Goal: Communication & Community: Answer question/provide support

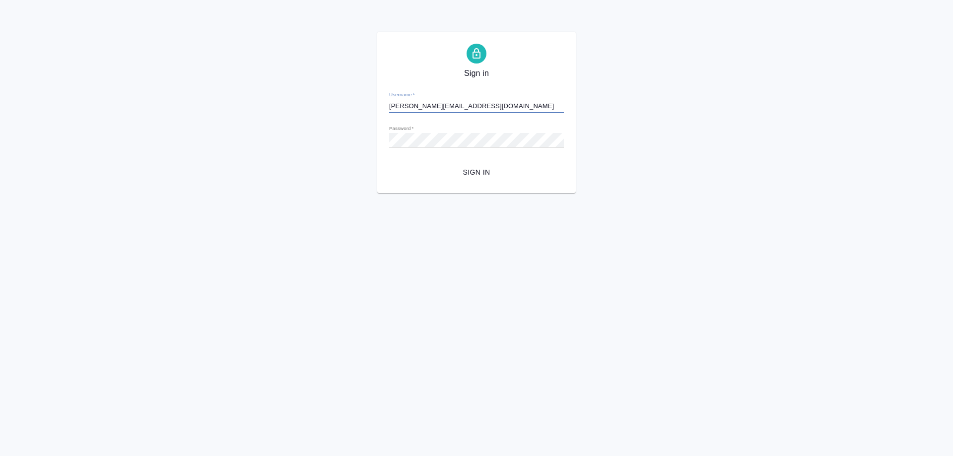
type input "s.shirina@awatera.com"
click at [485, 175] on span "Sign in" at bounding box center [476, 172] width 159 height 12
type input "s.shirina@awatera.com"
click at [479, 183] on div "Sign in Username   * s.shirina@awatera.com Password   * urlPath   * /Order/688b…" at bounding box center [476, 112] width 199 height 161
click at [478, 169] on span "Sign in" at bounding box center [476, 172] width 159 height 12
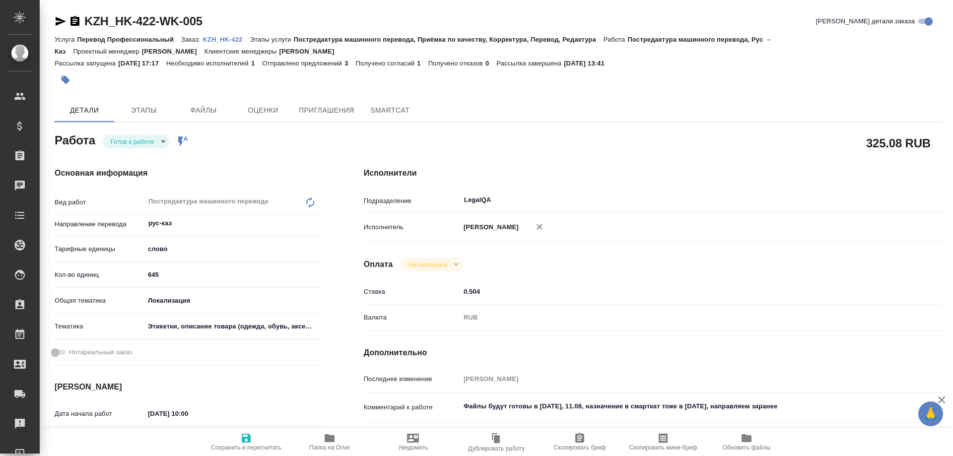
type textarea "x"
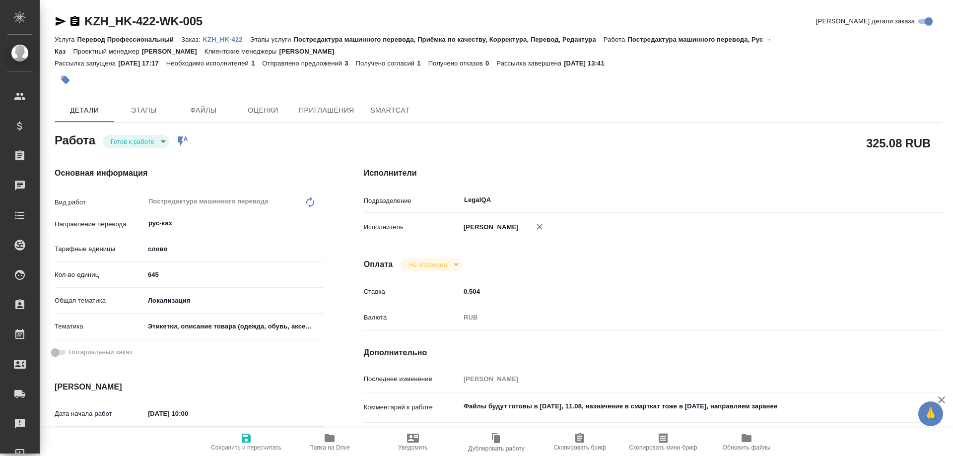
type textarea "x"
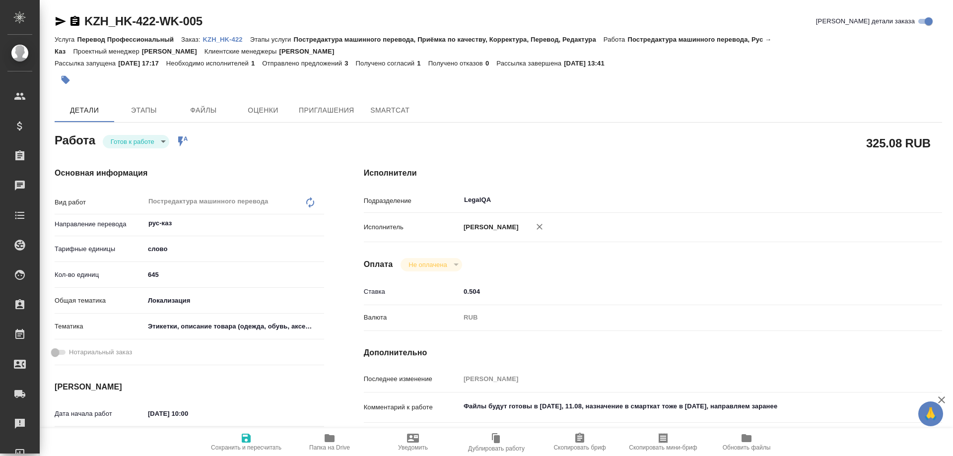
type textarea "x"
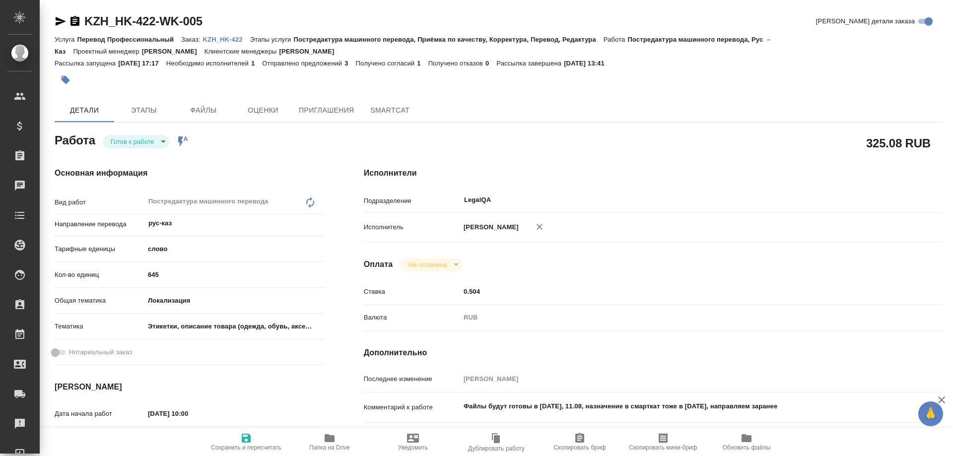
type textarea "x"
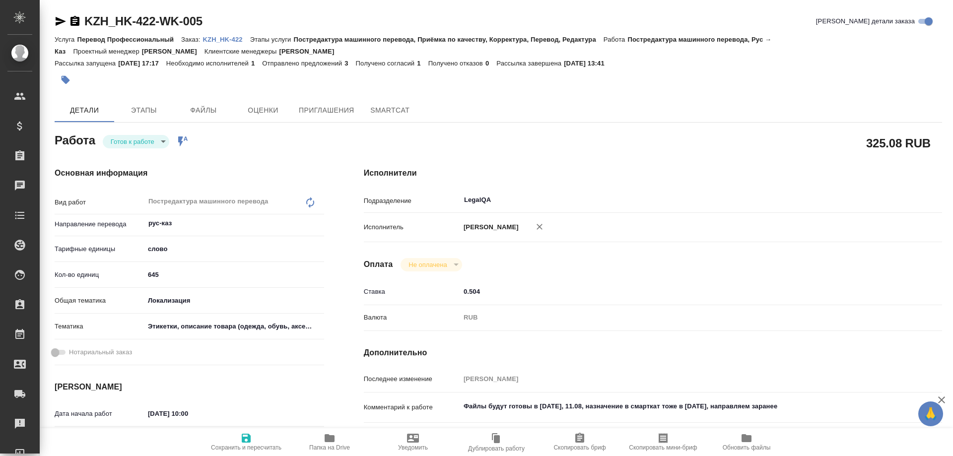
type textarea "x"
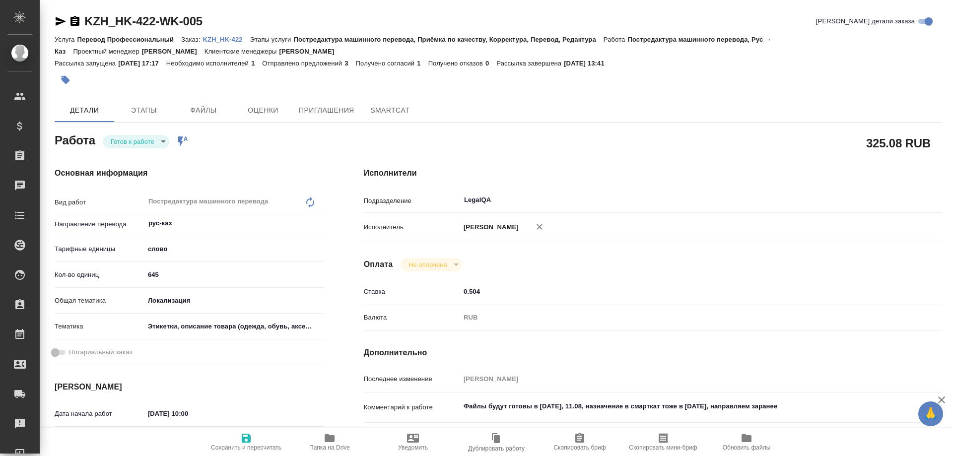
click at [225, 39] on p "KZH_HK-422" at bounding box center [226, 39] width 47 height 7
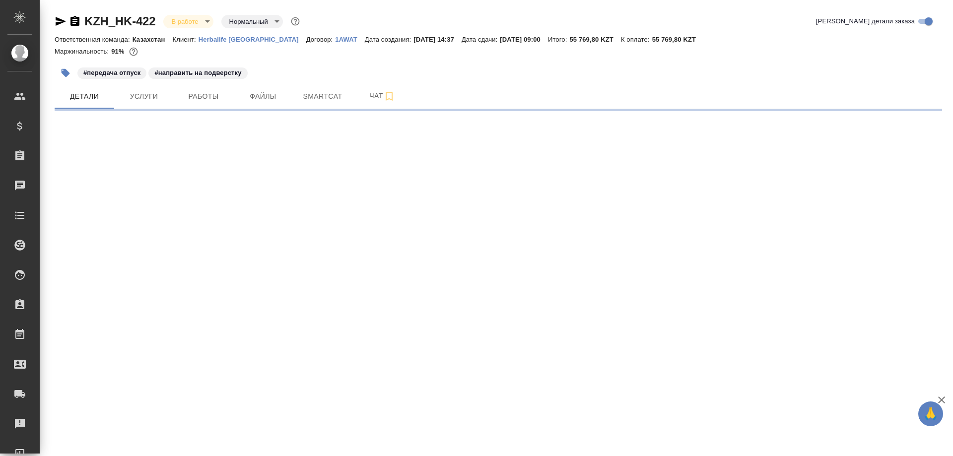
select select "RU"
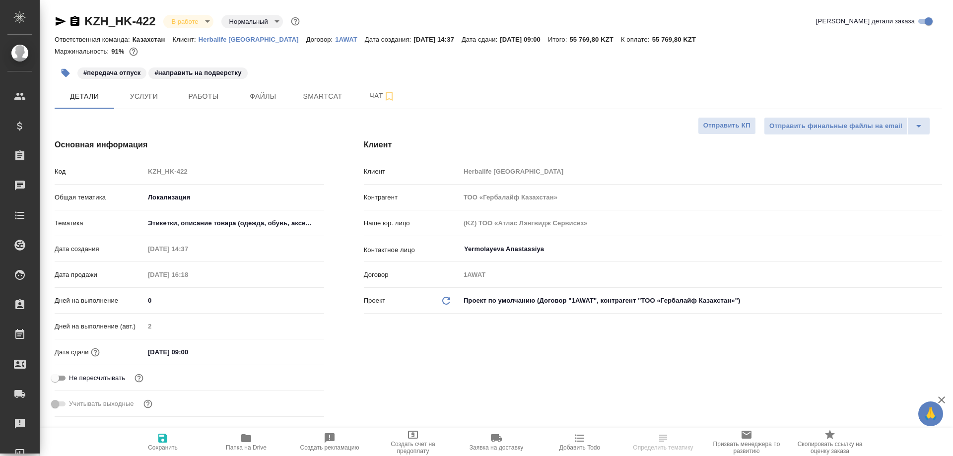
type textarea "x"
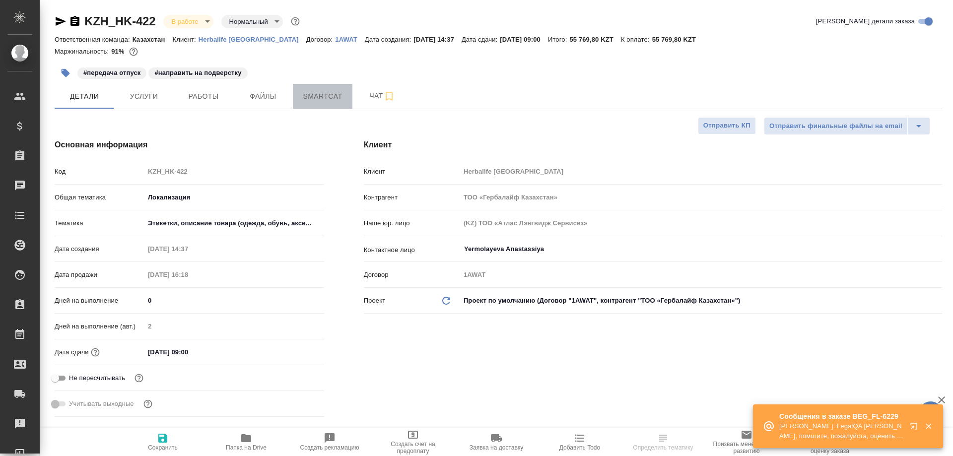
click at [323, 96] on span "Smartcat" at bounding box center [323, 96] width 48 height 12
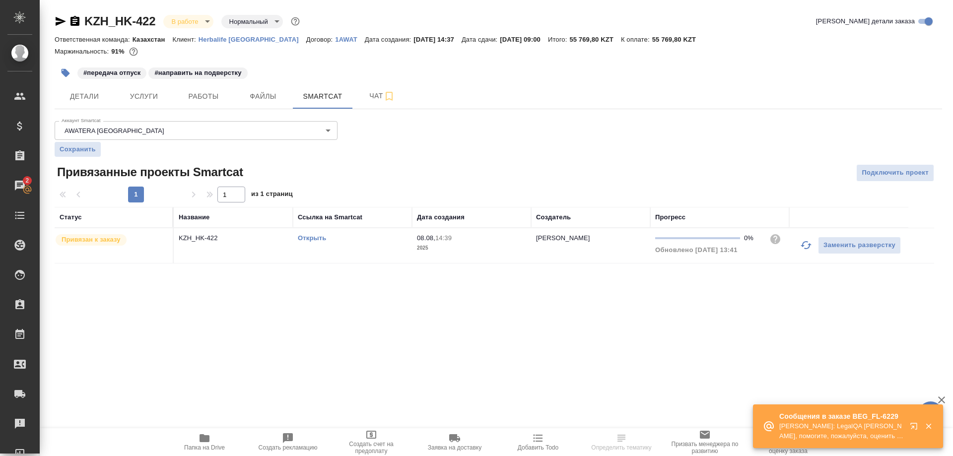
click at [907, 427] on button "button" at bounding box center [916, 428] width 24 height 24
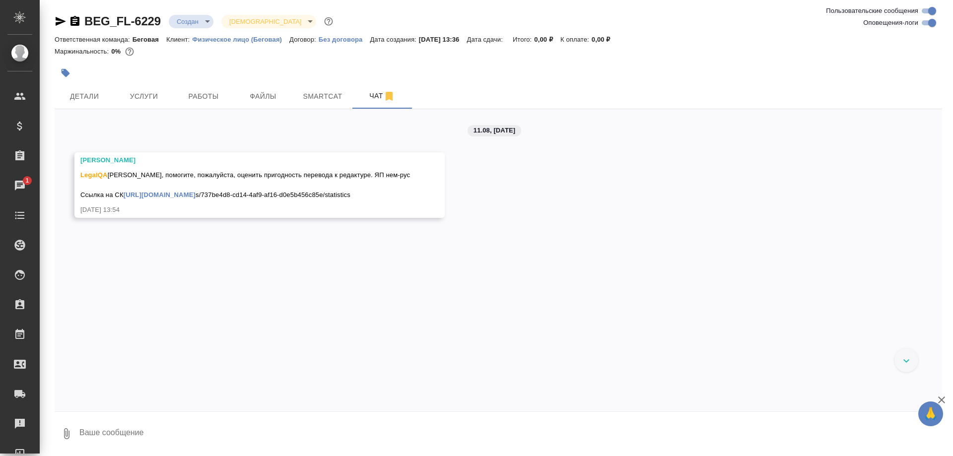
click at [191, 199] on link "https://smartcat.com/project" at bounding box center [160, 194] width 72 height 7
drag, startPoint x: 248, startPoint y: 225, endPoint x: 126, endPoint y: 218, distance: 122.3
click at [126, 200] on div "LegalQA Коллеги, помогите, пожалуйста, оценить пригодность перевода к редактуре…" at bounding box center [245, 184] width 330 height 32
copy span "https://smartcat.com/project s/737be4d8-cd14-4af9-af16-d0e5b456c85e/statistics"
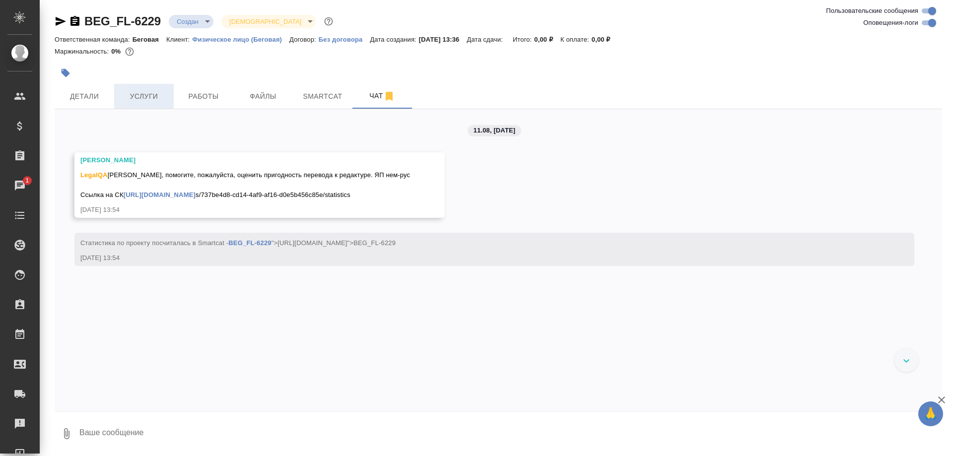
click at [140, 100] on span "Услуги" at bounding box center [144, 96] width 48 height 12
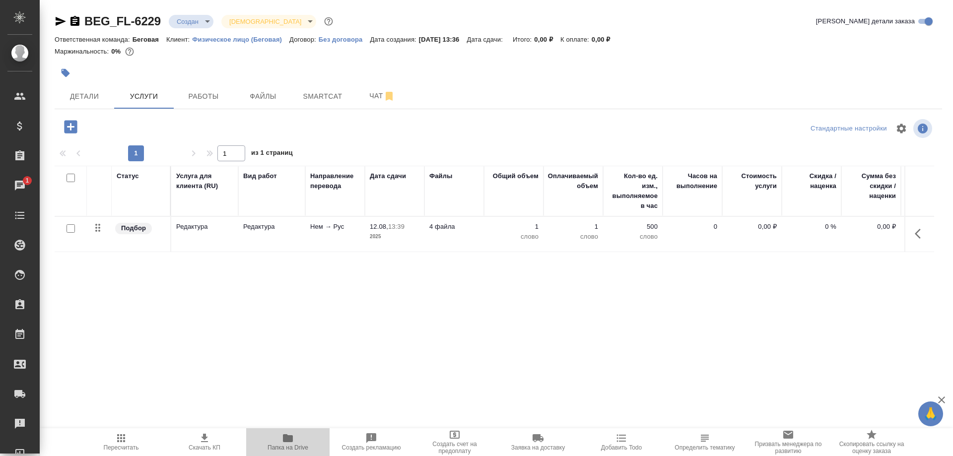
click at [292, 449] on span "Папка на Drive" at bounding box center [288, 447] width 41 height 7
click at [366, 97] on span "Чат" at bounding box center [382, 96] width 48 height 12
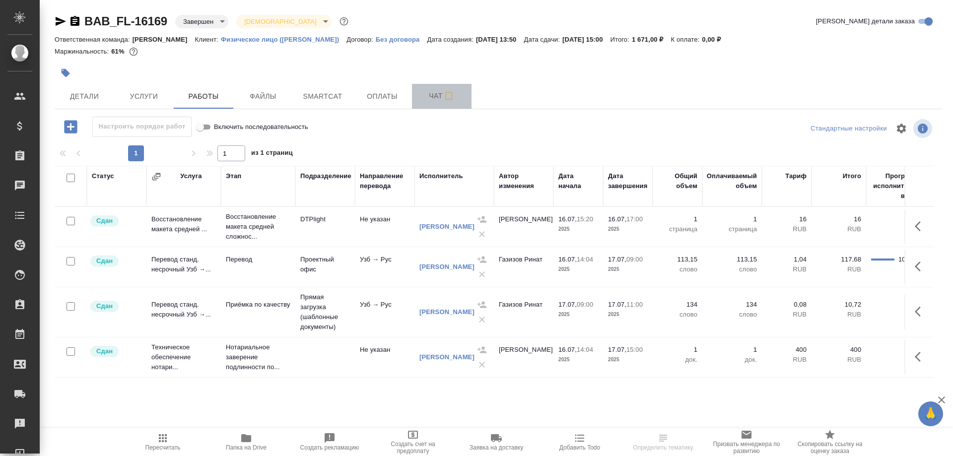
click at [423, 94] on span "Чат" at bounding box center [442, 96] width 48 height 12
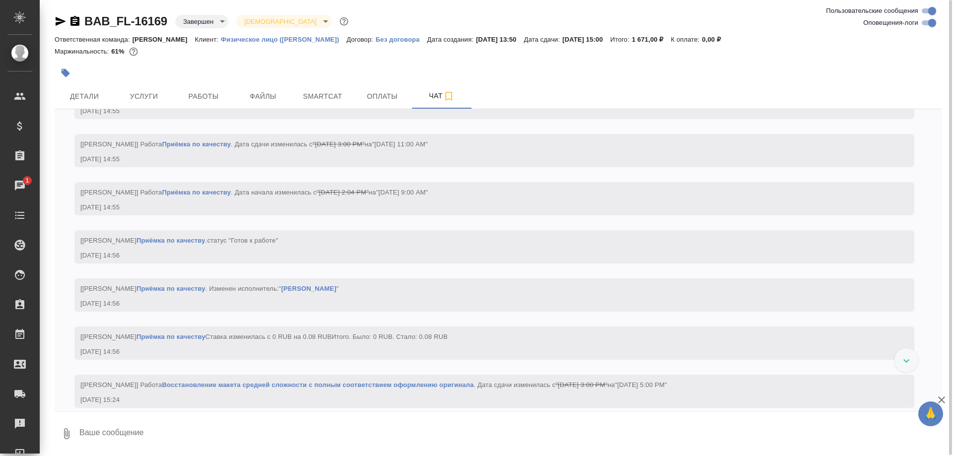
scroll to position [923, 0]
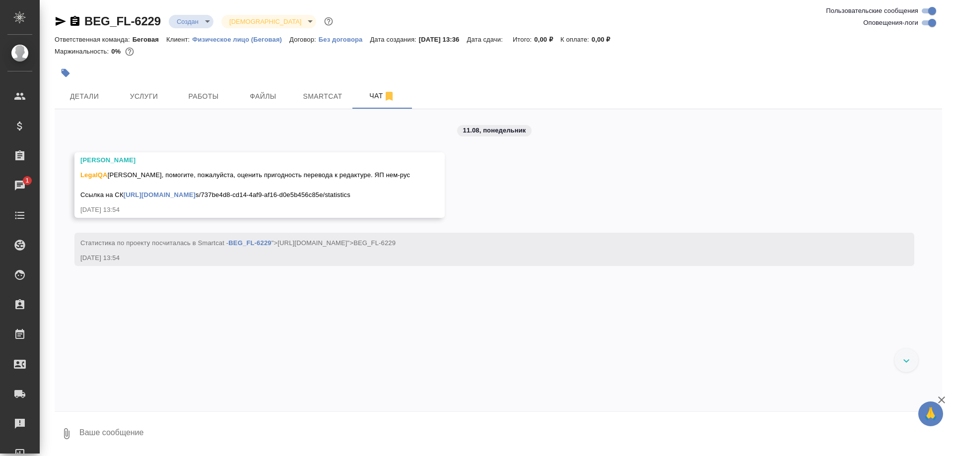
click at [56, 19] on icon "button" at bounding box center [61, 21] width 10 height 9
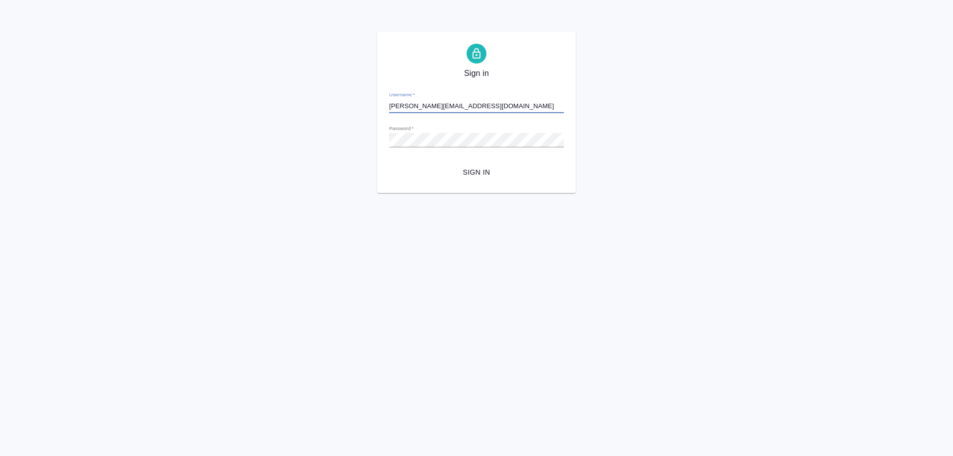
type input "[PERSON_NAME][EMAIL_ADDRESS][DOMAIN_NAME]"
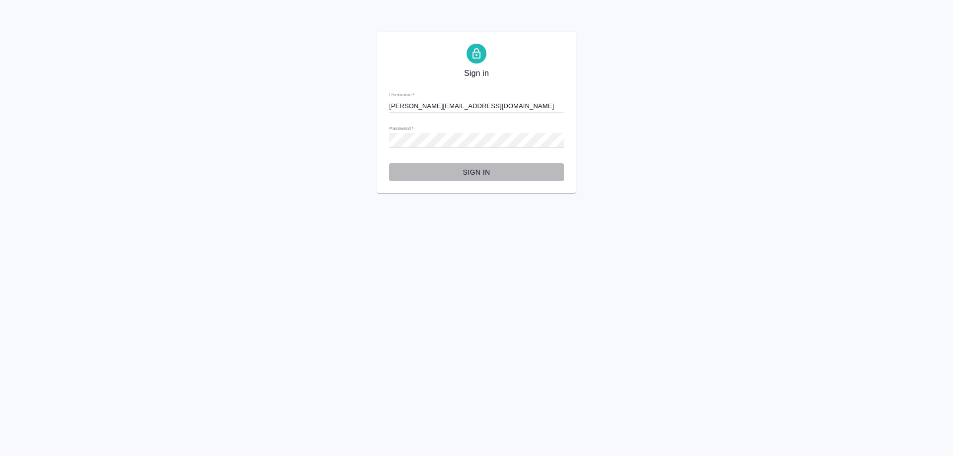
click at [474, 172] on span "Sign in" at bounding box center [476, 172] width 159 height 12
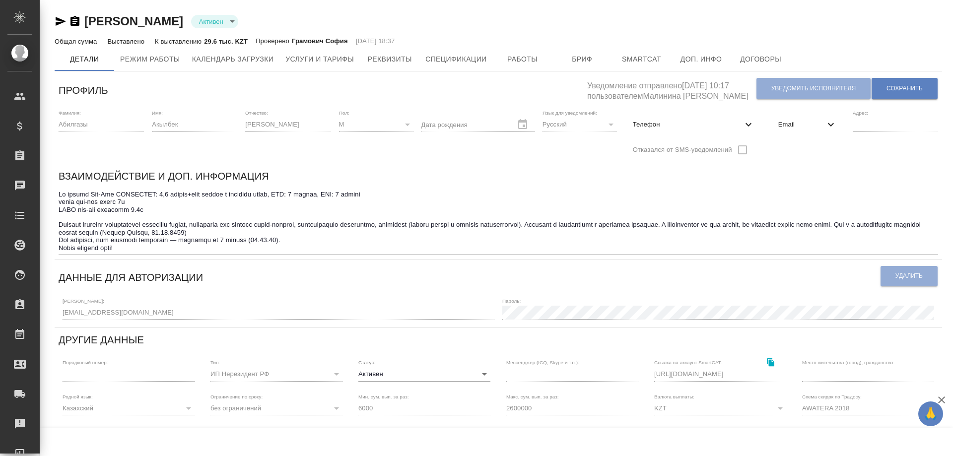
type input "active"
click at [521, 56] on span "Работы" at bounding box center [523, 60] width 48 height 12
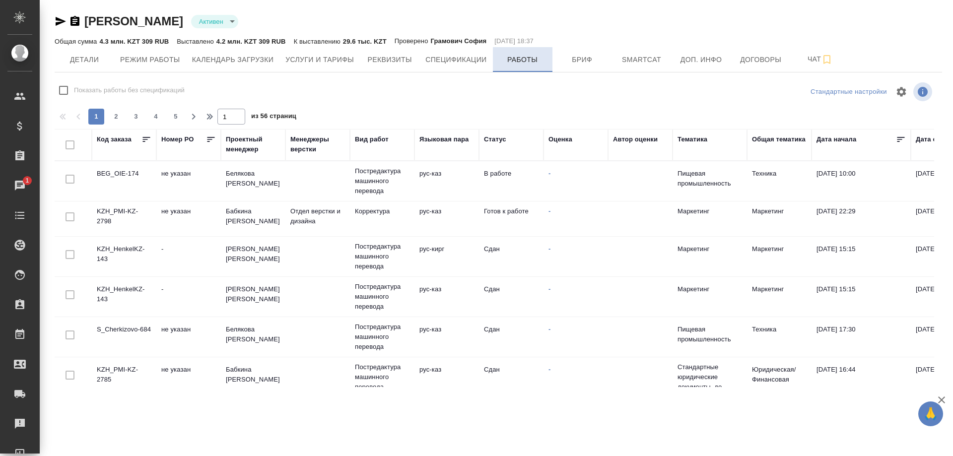
checkbox input "false"
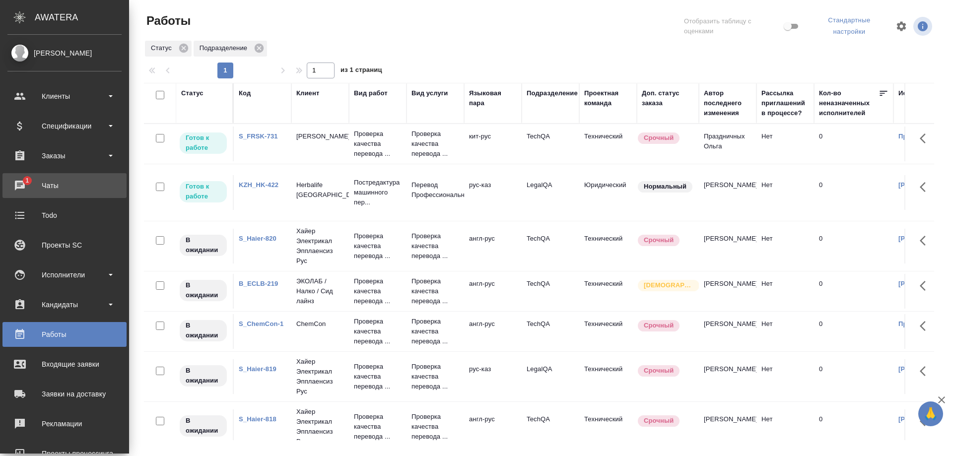
click at [12, 183] on div "Чаты" at bounding box center [64, 185] width 114 height 15
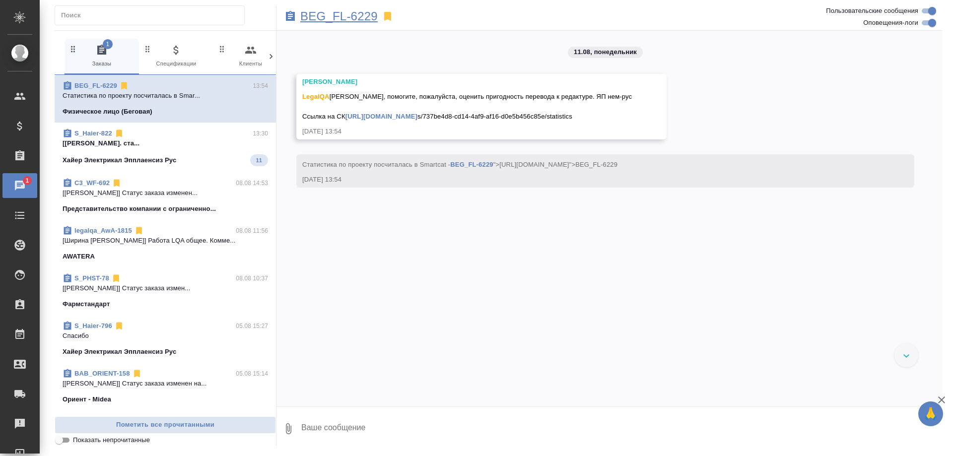
click at [356, 14] on p "BEG_FL-6229" at bounding box center [338, 16] width 77 height 10
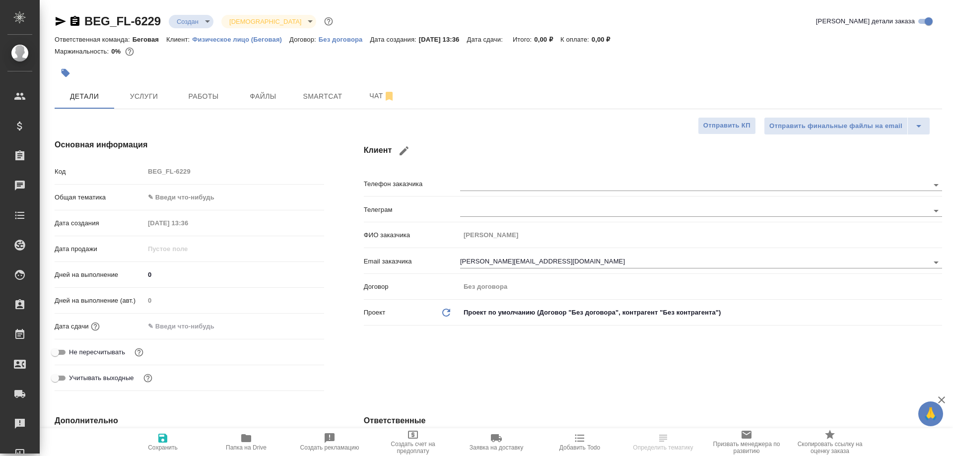
select select "RU"
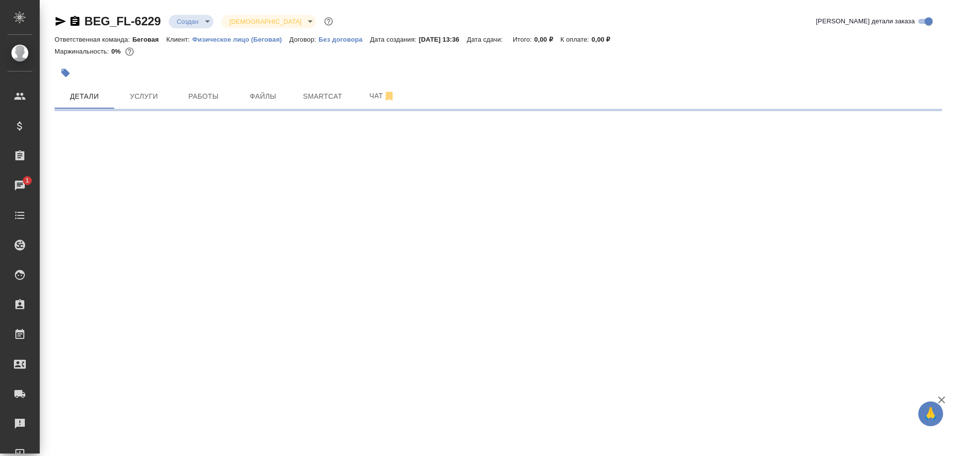
select select "RU"
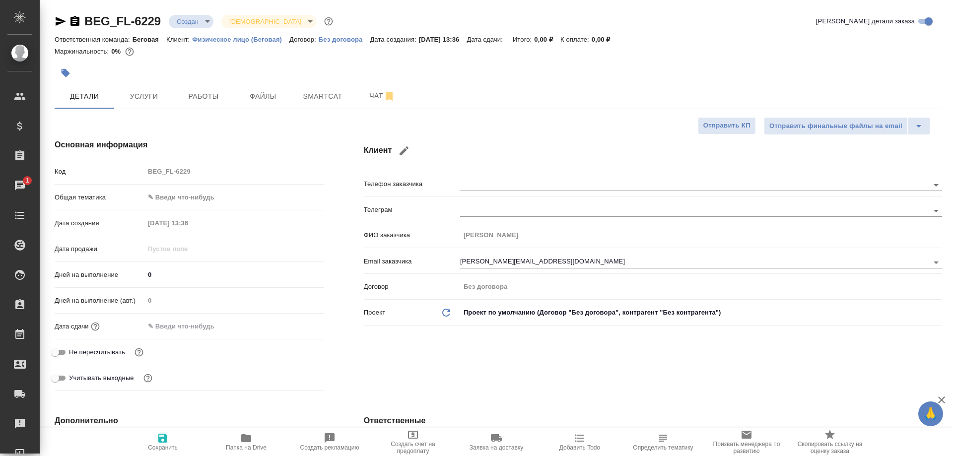
type textarea "x"
click at [251, 442] on icon "button" at bounding box center [246, 438] width 10 height 8
type textarea "x"
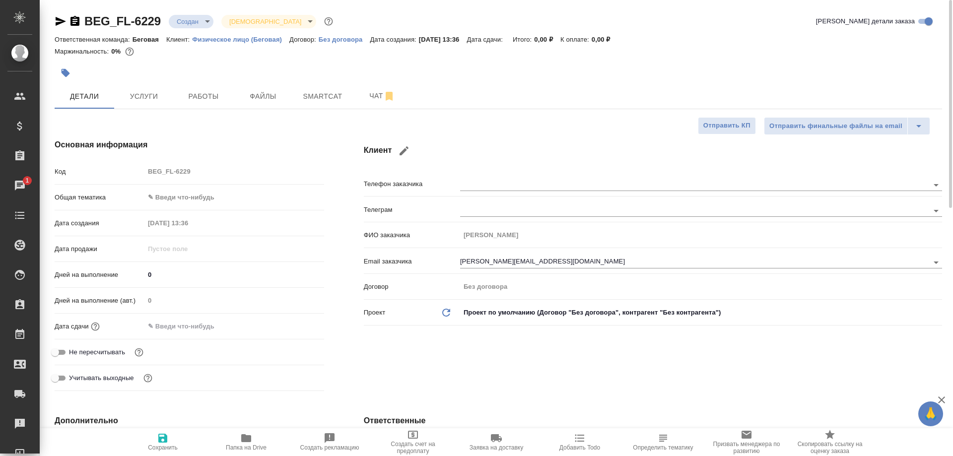
type textarea "x"
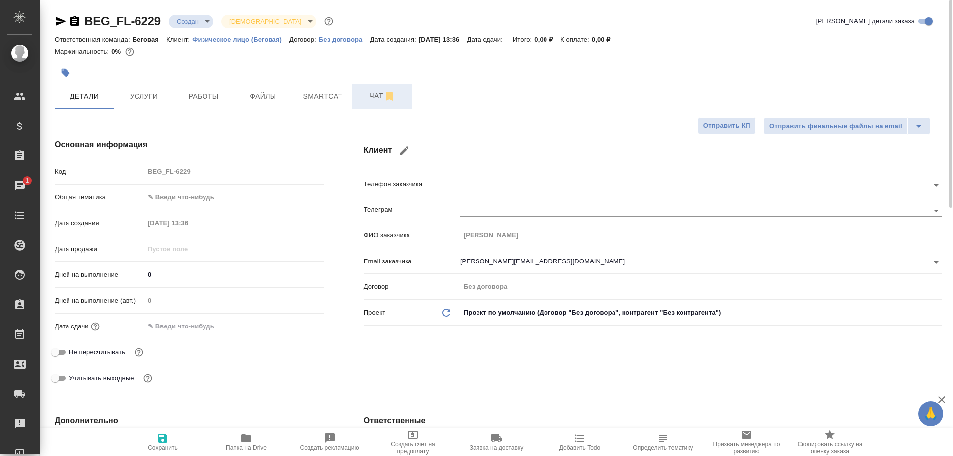
click at [375, 103] on button "Чат" at bounding box center [382, 96] width 60 height 25
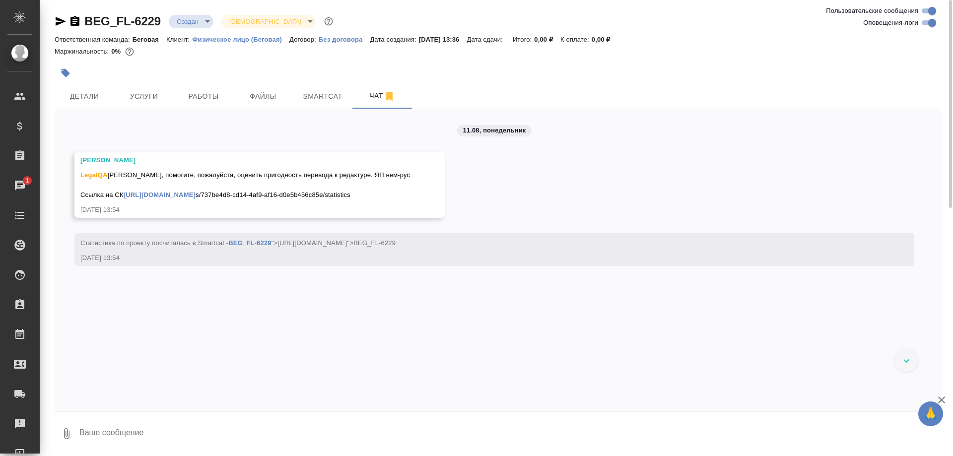
click at [320, 426] on textarea at bounding box center [510, 434] width 864 height 34
type textarea "Привет! Здесь лучше через ПМ направить фрилансеру на оценку"
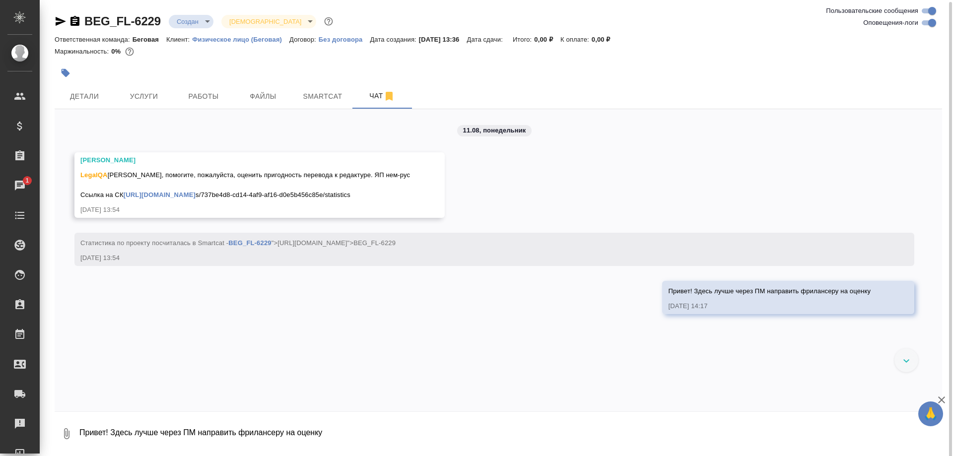
scroll to position [1, 0]
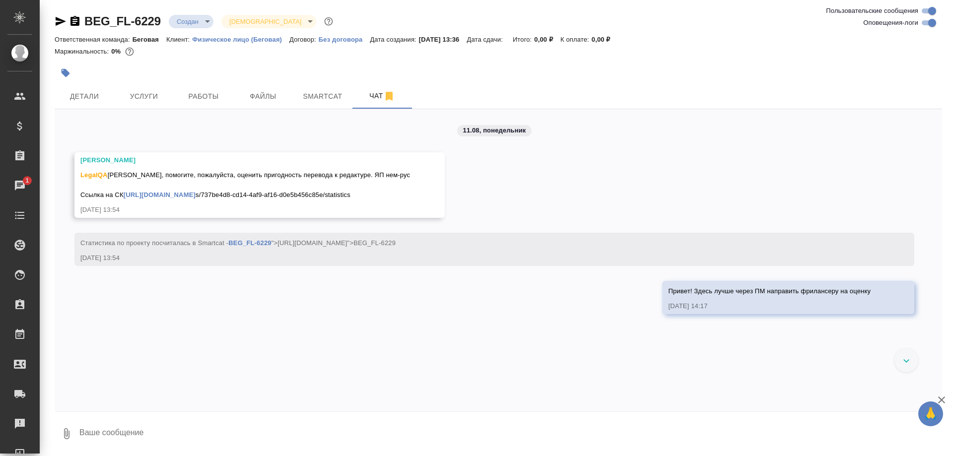
scroll to position [1, 0]
drag, startPoint x: 425, startPoint y: 444, endPoint x: 432, endPoint y: 441, distance: 8.0
click at [425, 445] on textarea at bounding box center [510, 433] width 864 height 34
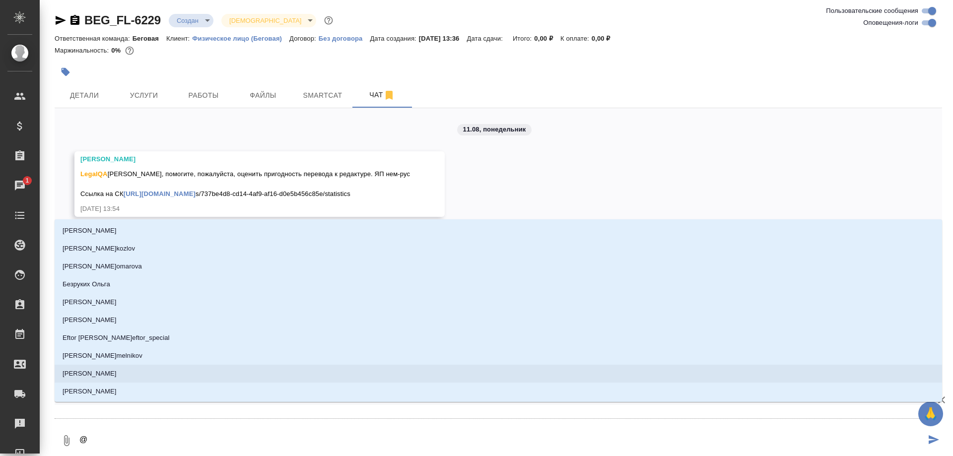
type textarea "@р"
type input "р"
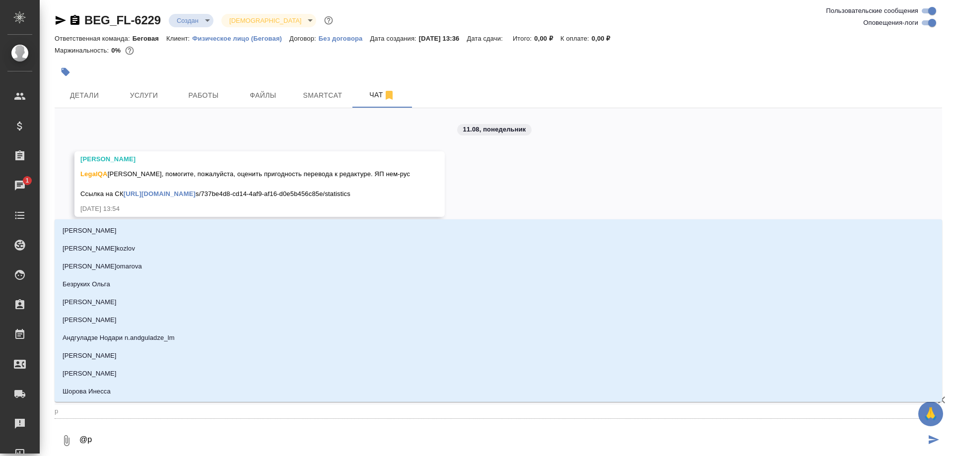
type textarea "@ру"
type input "ру"
type textarea "@рум"
type input "рум"
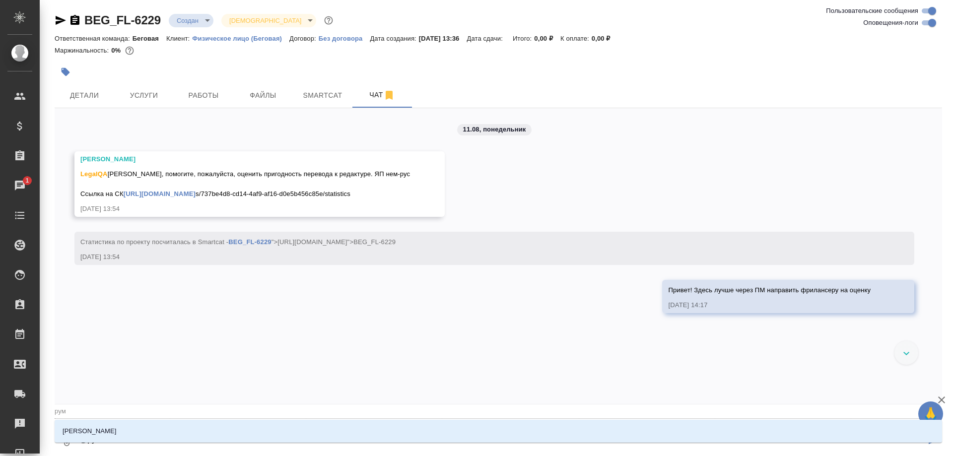
type textarea "@румя"
type input "румя"
type textarea "@румян"
type input "румян"
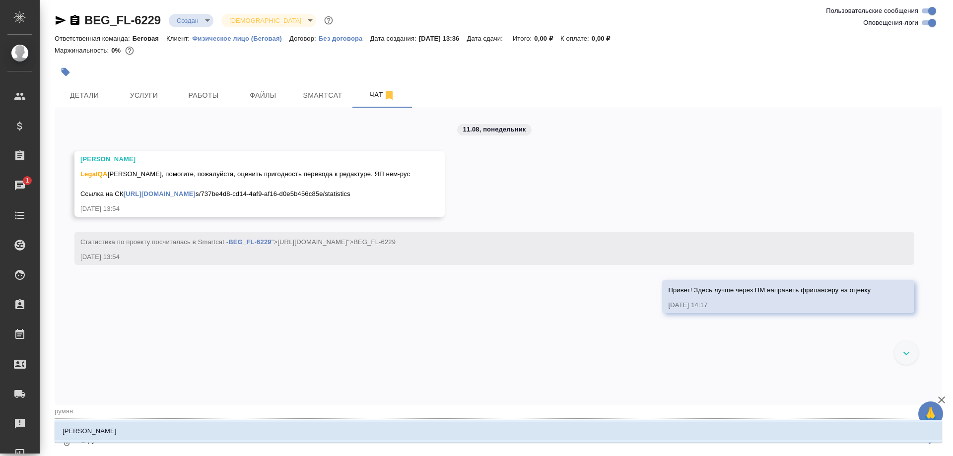
click at [205, 432] on li "[PERSON_NAME]" at bounding box center [498, 431] width 887 height 18
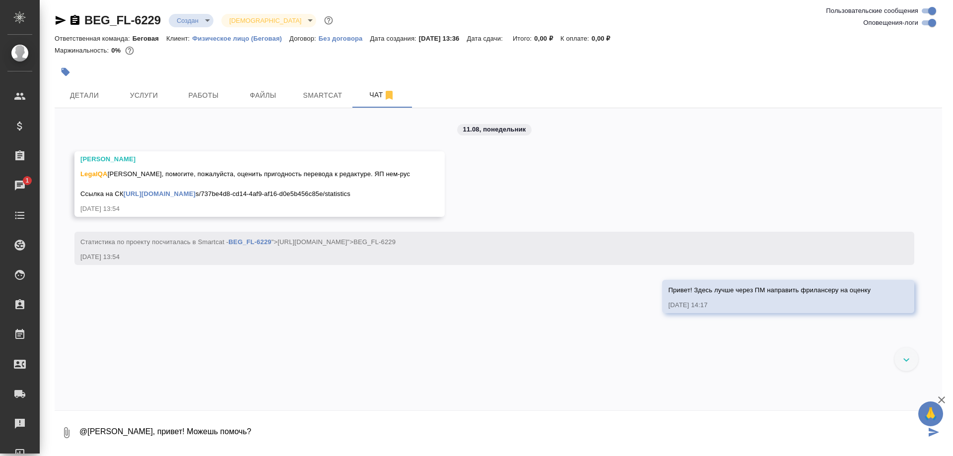
type textarea "@[PERSON_NAME], привет! Можешь помочь?"
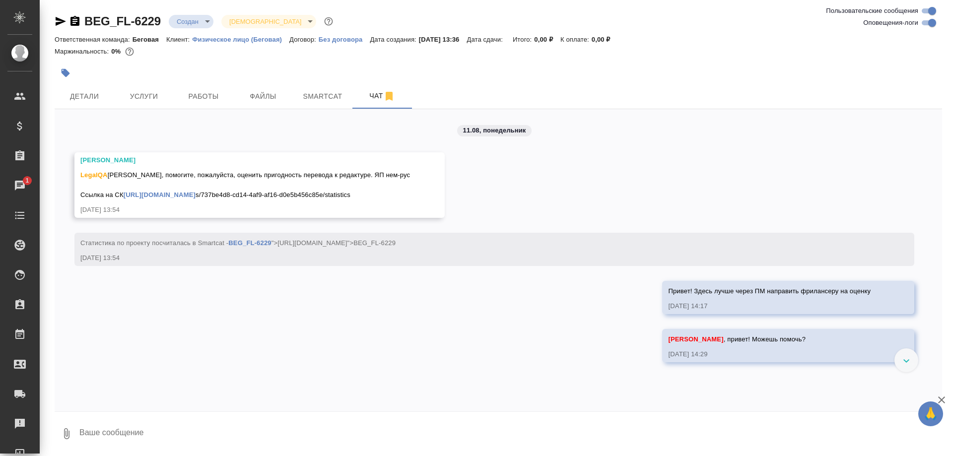
scroll to position [1, 0]
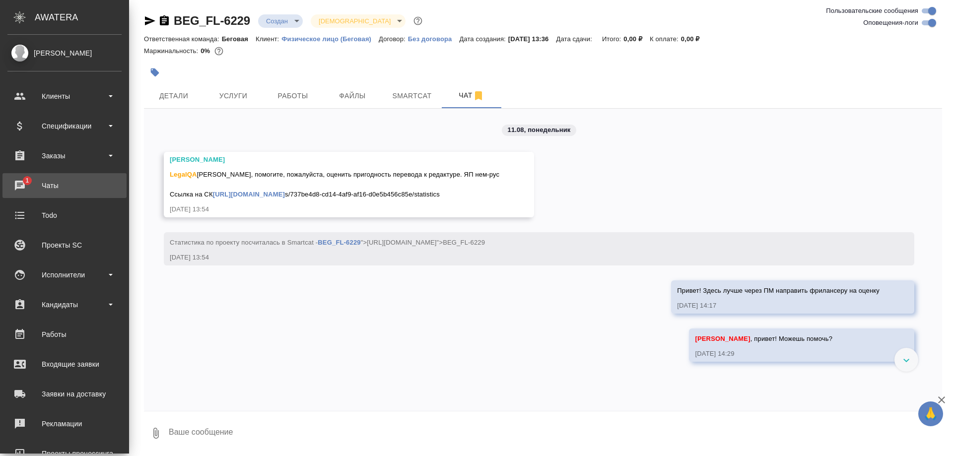
click at [21, 181] on div "Чаты" at bounding box center [64, 185] width 114 height 15
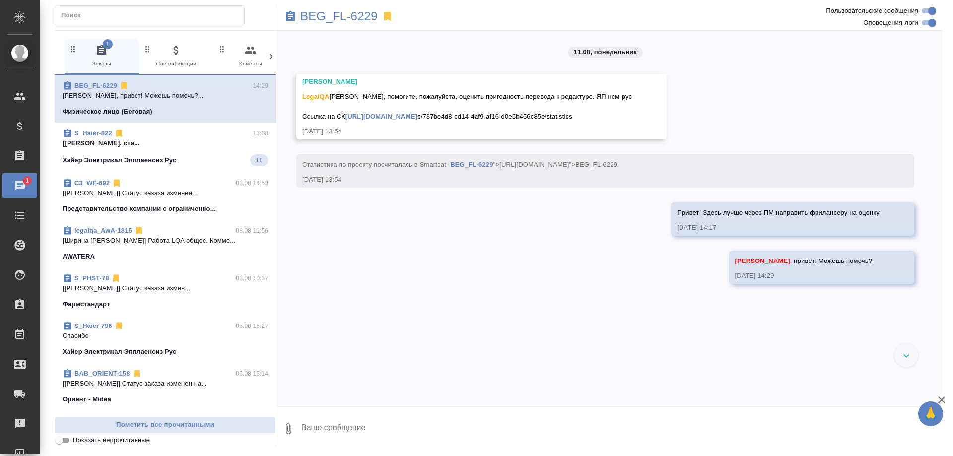
click at [287, 14] on icon at bounding box center [290, 16] width 9 height 10
click at [318, 17] on p "BEG_FL-6229" at bounding box center [338, 16] width 77 height 10
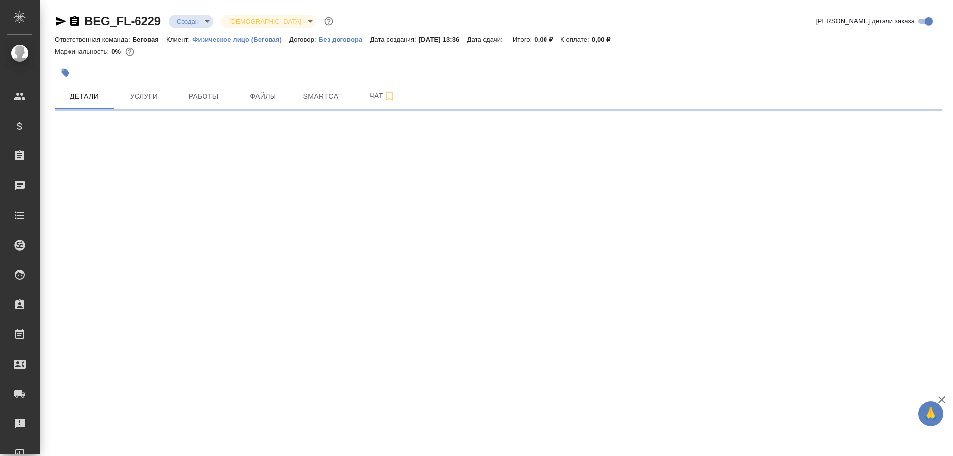
click at [55, 19] on icon "button" at bounding box center [61, 21] width 12 height 12
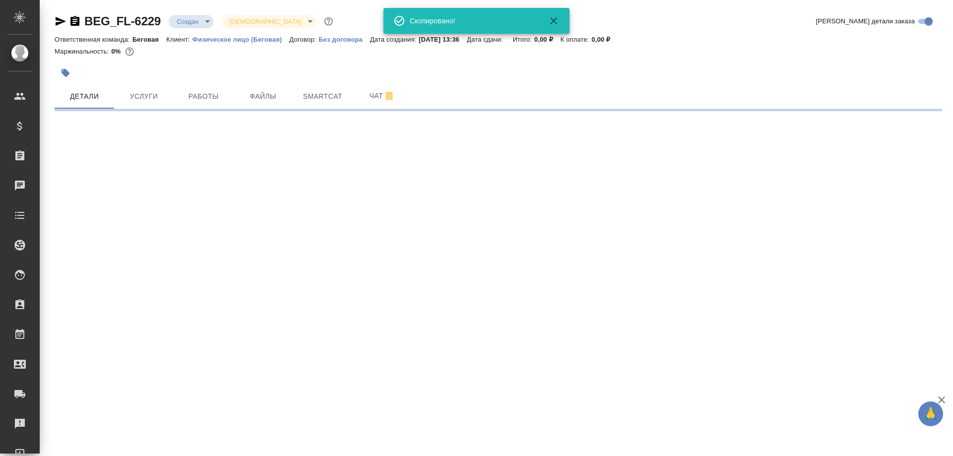
select select "RU"
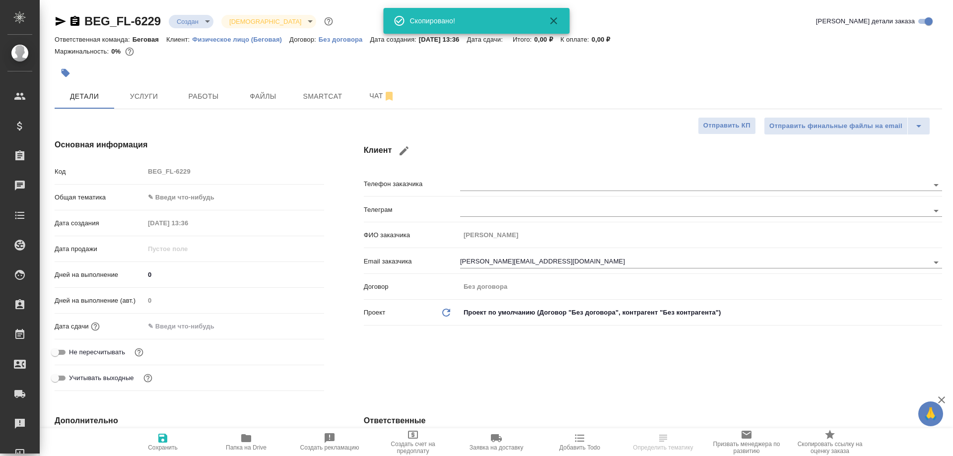
type textarea "x"
click at [55, 19] on icon "button" at bounding box center [61, 21] width 12 height 12
type textarea "x"
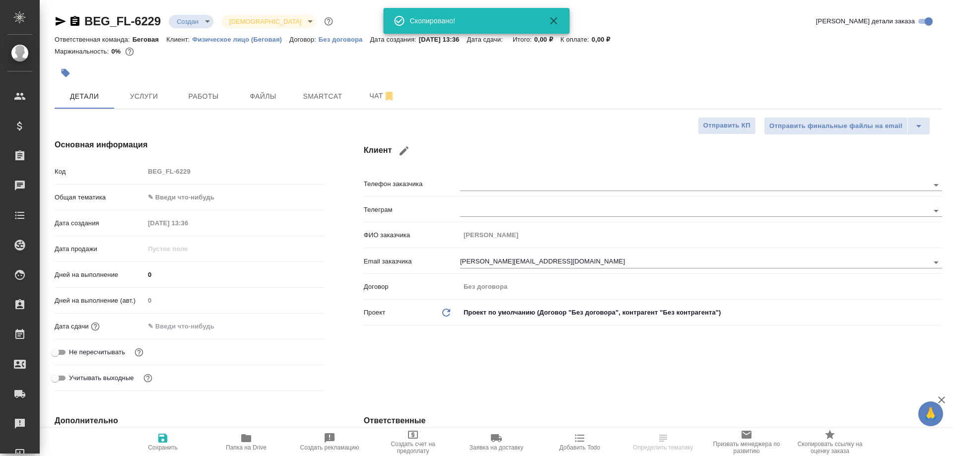
type textarea "x"
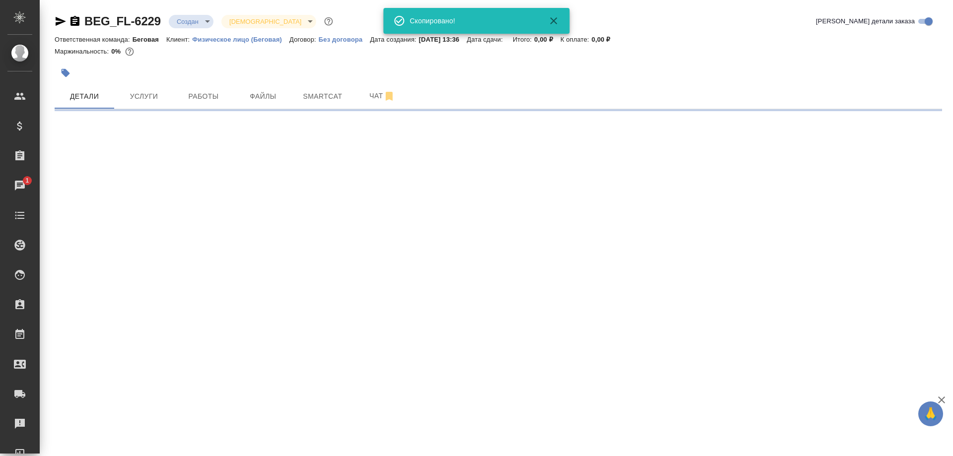
select select "RU"
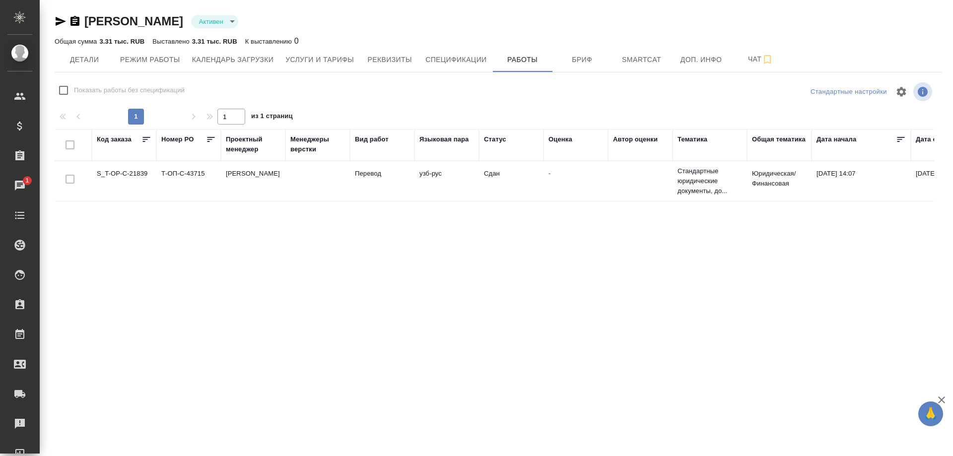
click at [111, 177] on td "S_T-OP-C-21839" at bounding box center [124, 181] width 65 height 35
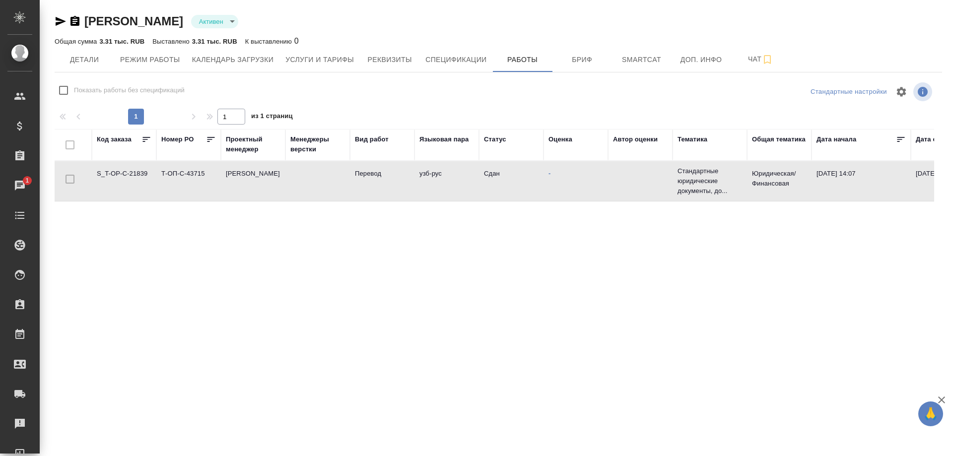
click at [111, 177] on td "S_T-OP-C-21839" at bounding box center [124, 181] width 65 height 35
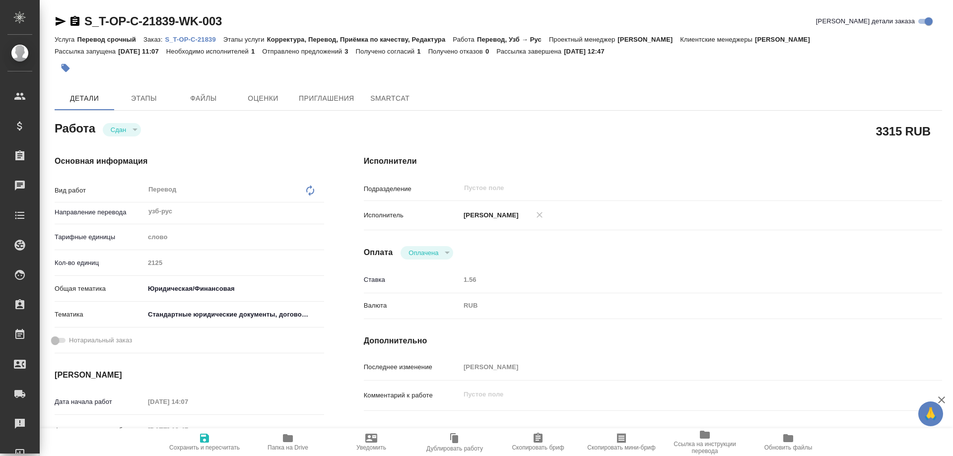
type textarea "x"
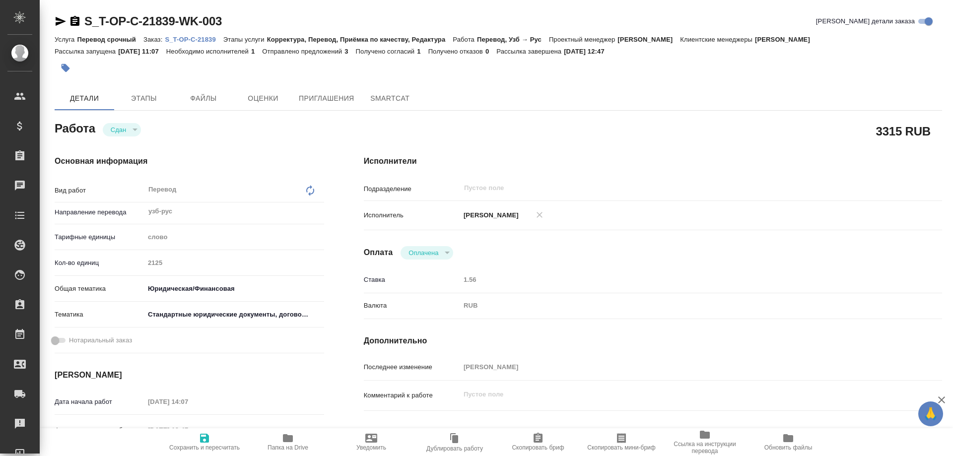
type textarea "x"
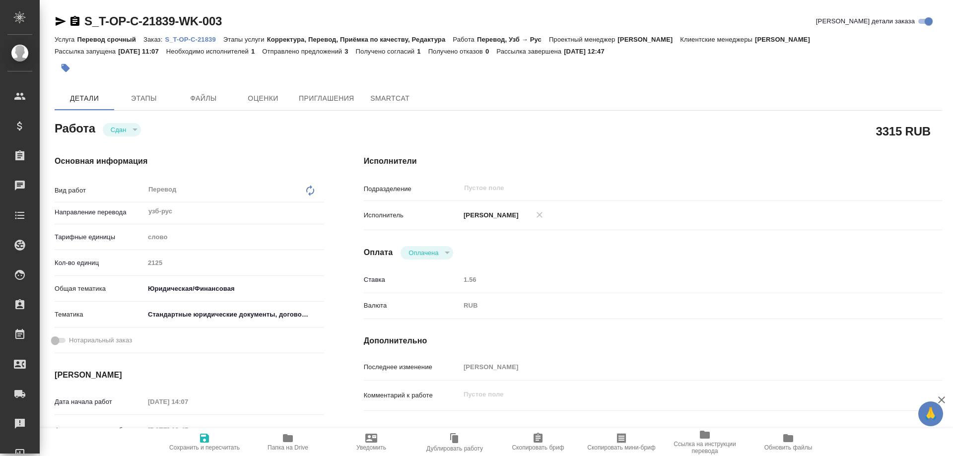
type textarea "x"
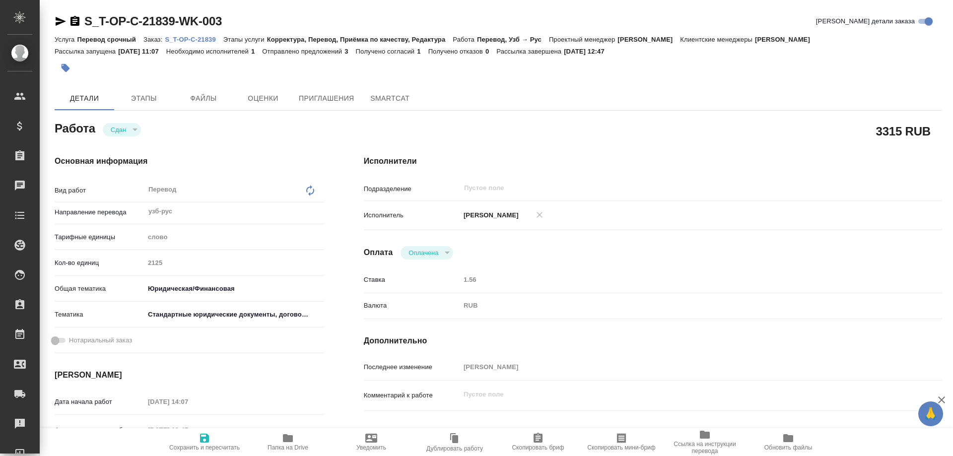
type textarea "x"
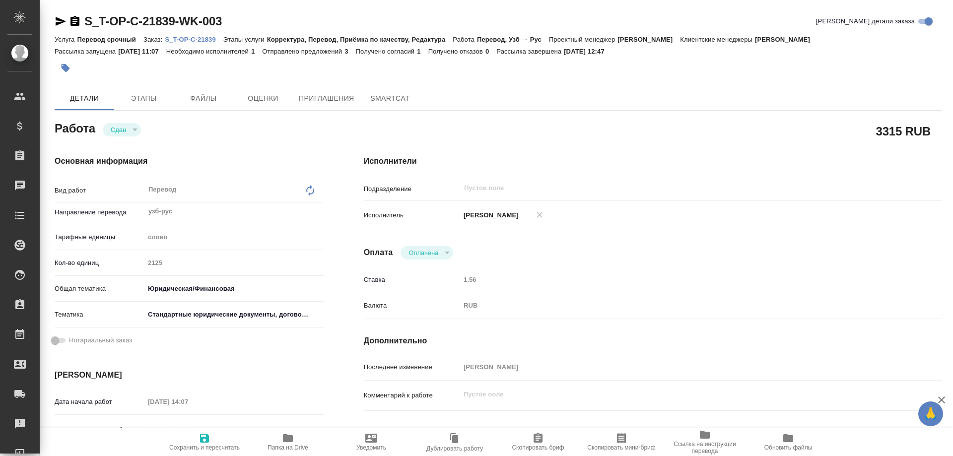
type textarea "x"
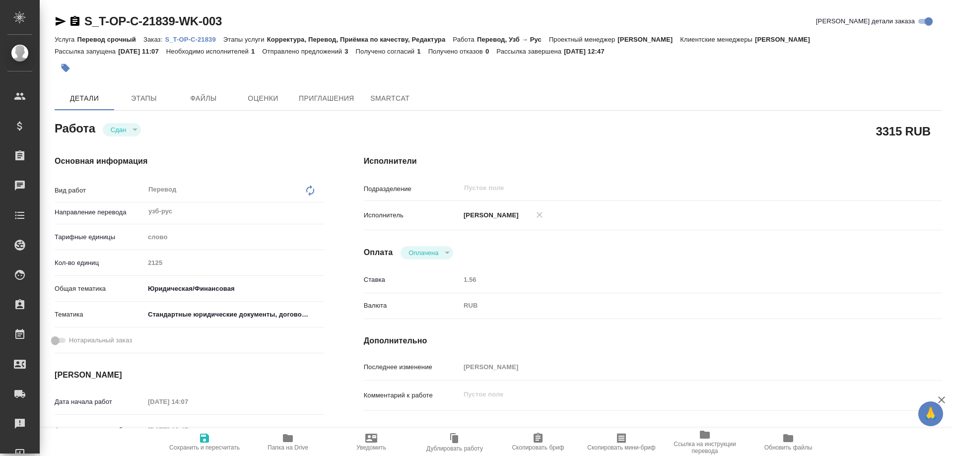
type textarea "x"
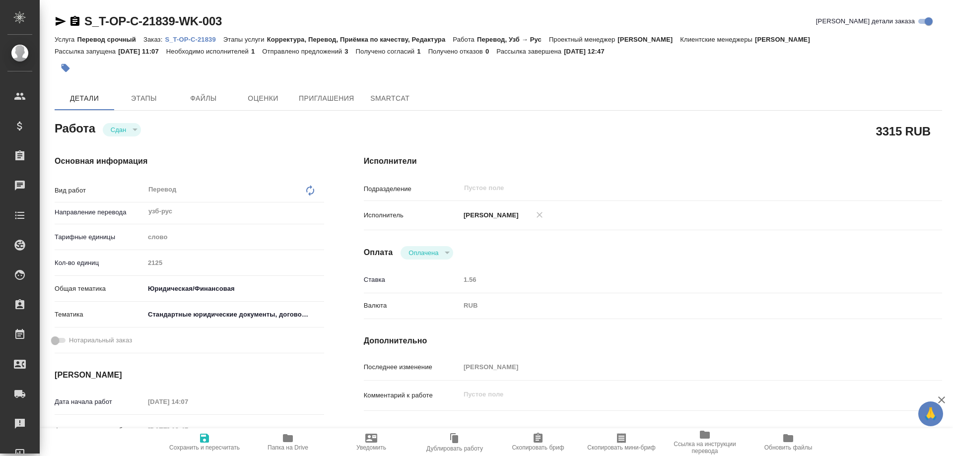
click at [194, 38] on p "S_T-OP-C-21839" at bounding box center [194, 39] width 58 height 7
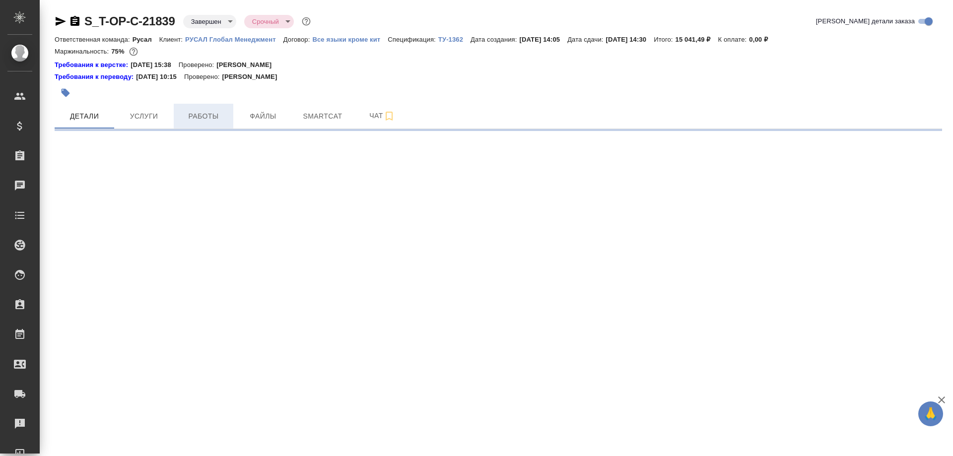
select select "RU"
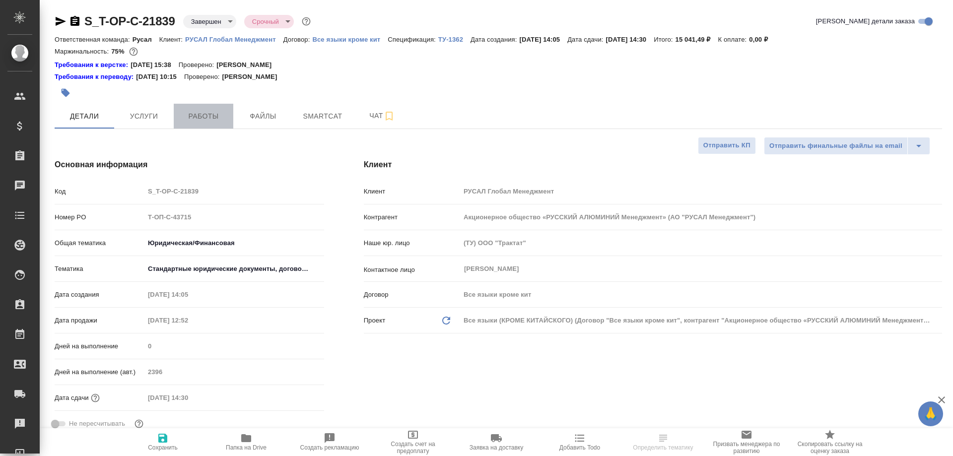
click at [207, 115] on span "Работы" at bounding box center [204, 116] width 48 height 12
type textarea "x"
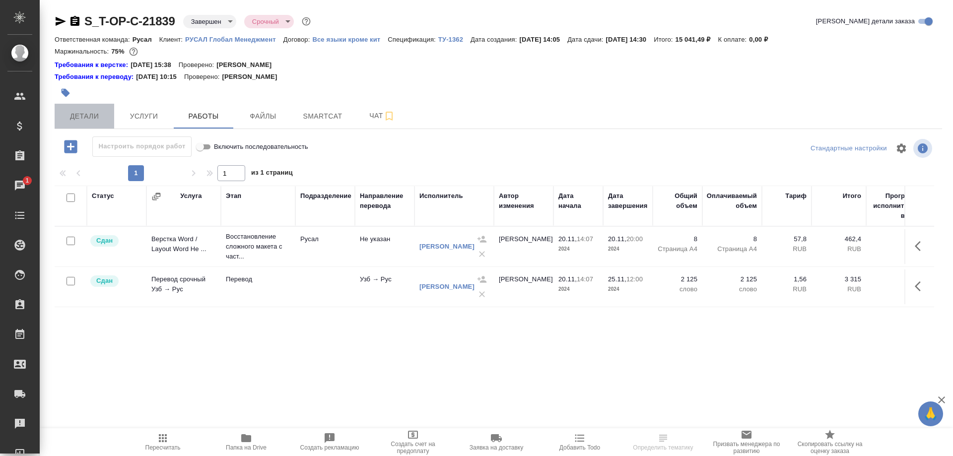
click at [83, 116] on span "Детали" at bounding box center [85, 116] width 48 height 12
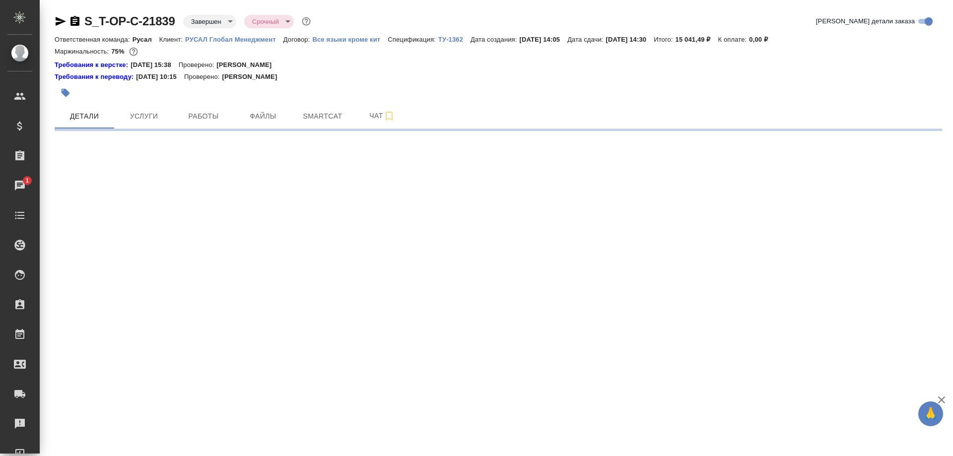
select select "RU"
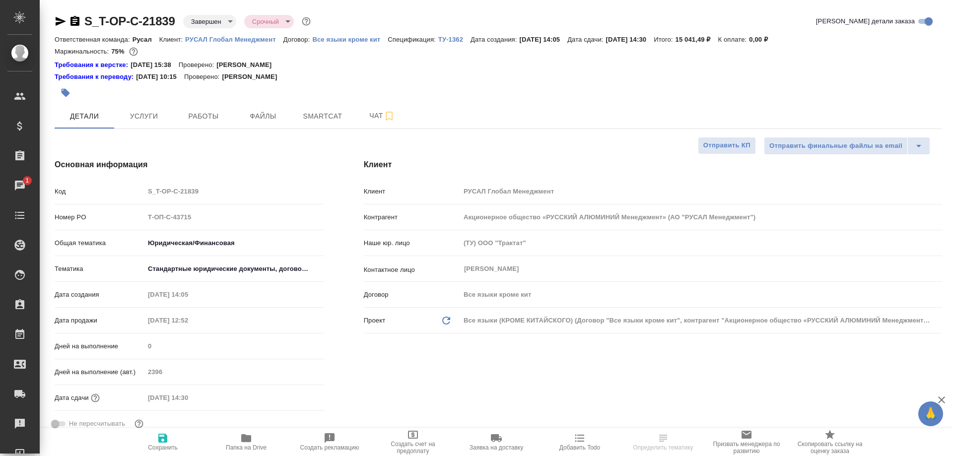
type textarea "x"
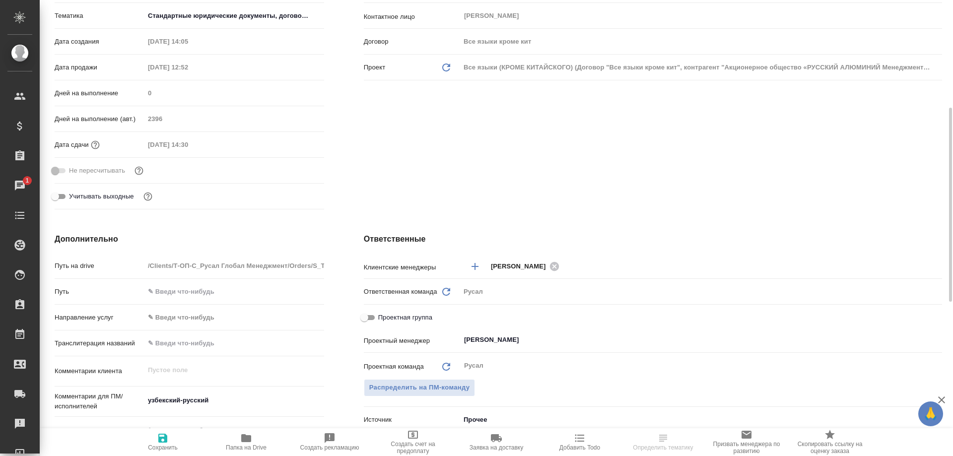
scroll to position [456, 0]
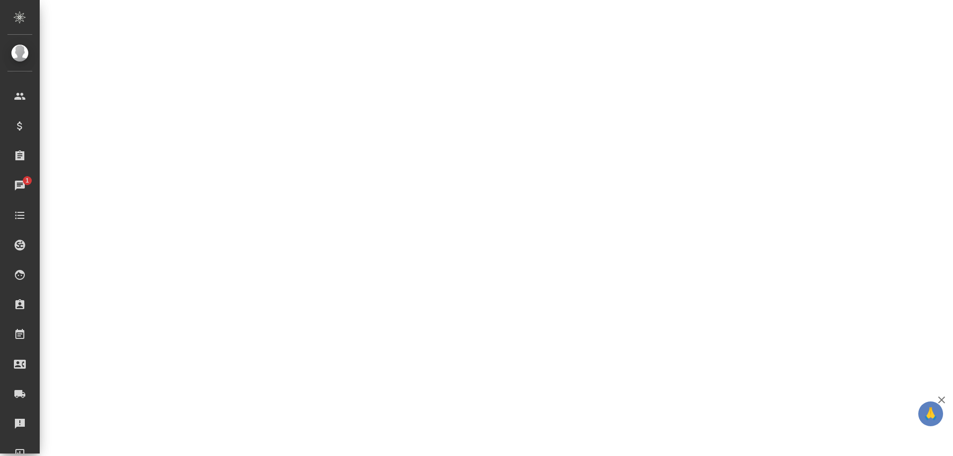
select select "RU"
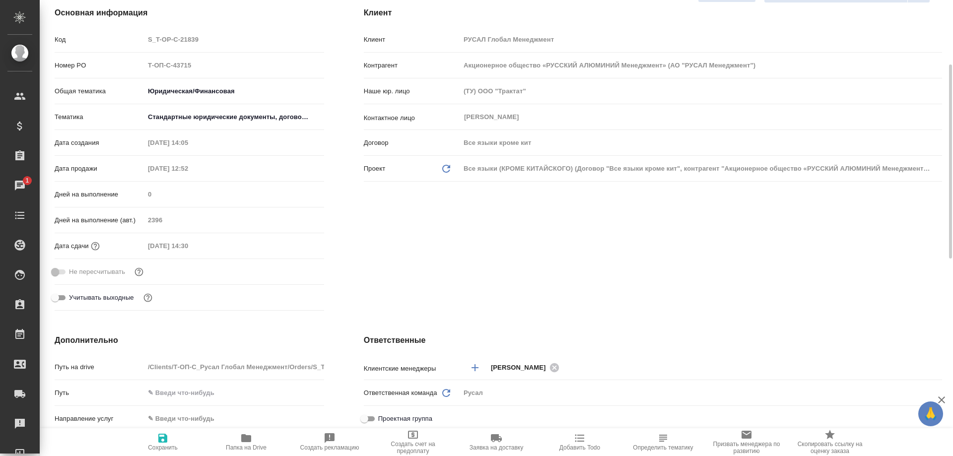
type textarea "x"
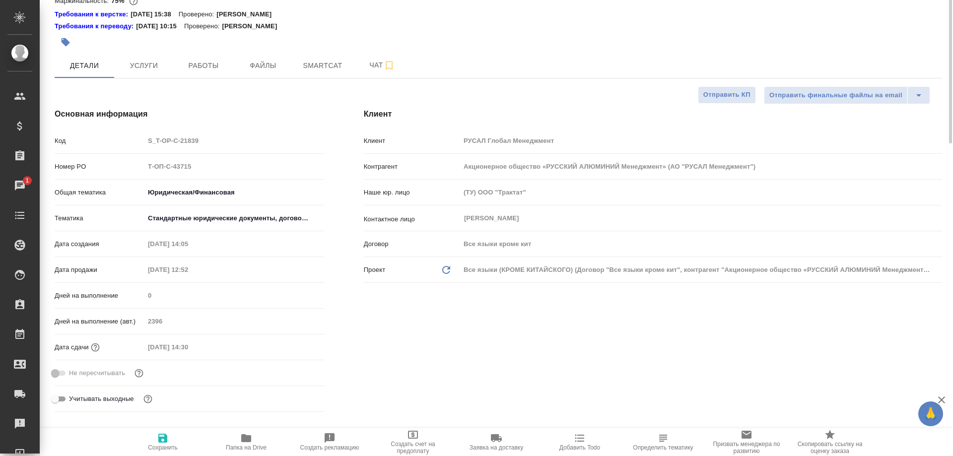
scroll to position [0, 0]
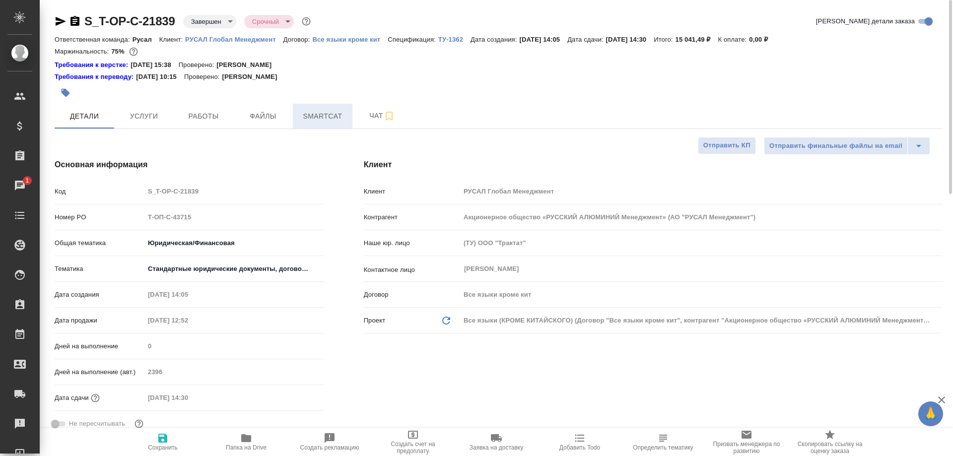
click at [313, 117] on span "Smartcat" at bounding box center [323, 116] width 48 height 12
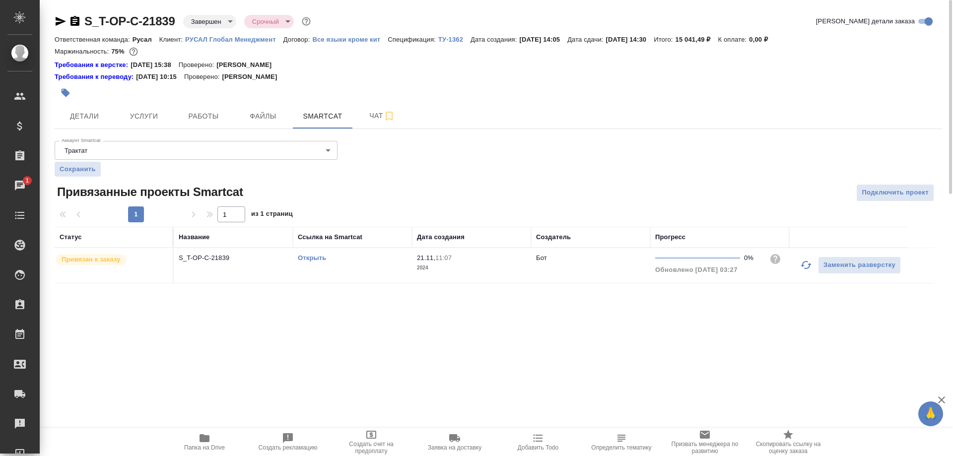
click at [313, 259] on link "Открыть" at bounding box center [312, 257] width 28 height 7
